Goal: Task Accomplishment & Management: Manage account settings

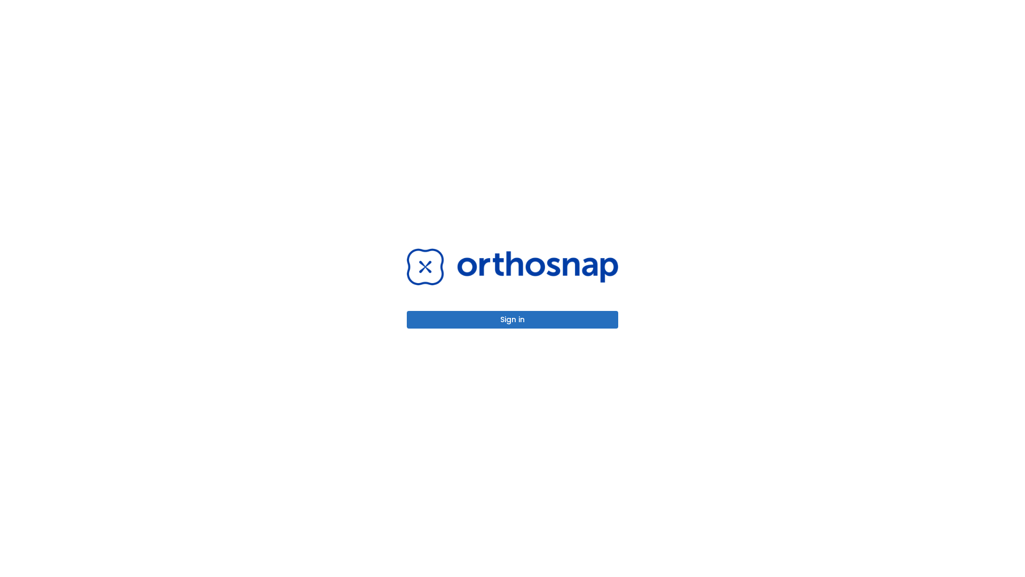
click at [513, 319] on button "Sign in" at bounding box center [512, 320] width 211 height 18
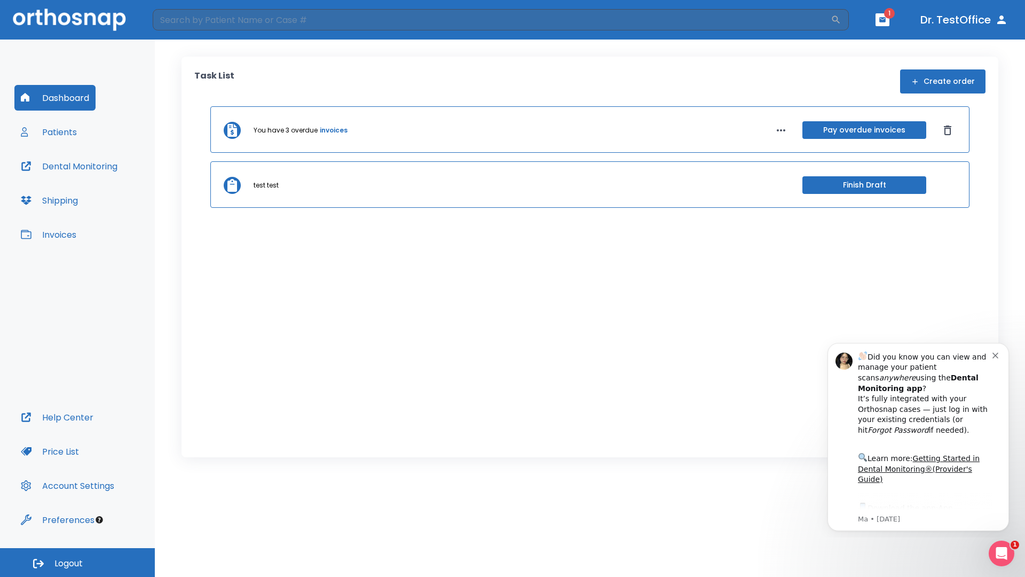
click at [77, 562] on span "Logout" at bounding box center [68, 563] width 28 height 12
